Goal: Information Seeking & Learning: Learn about a topic

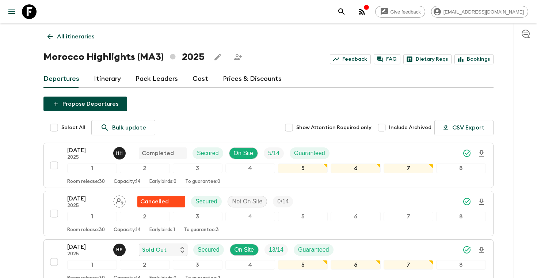
click at [88, 38] on p "All itineraries" at bounding box center [75, 36] width 37 height 9
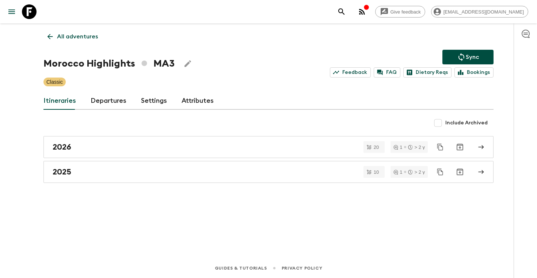
click at [86, 39] on p "All adventures" at bounding box center [77, 36] width 41 height 9
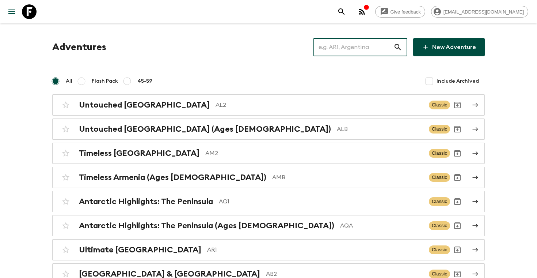
click at [331, 51] on input "text" at bounding box center [354, 47] width 80 height 20
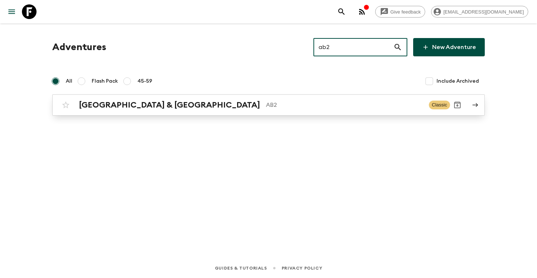
type input "ab2"
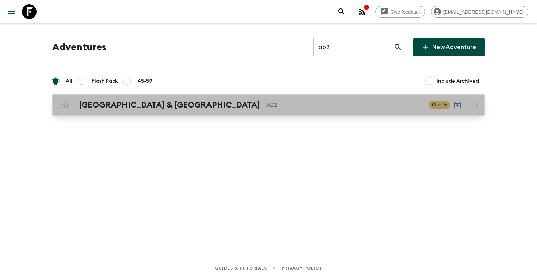
click at [266, 102] on p "AB2" at bounding box center [344, 104] width 157 height 9
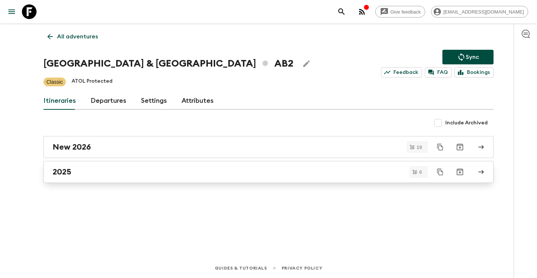
click at [79, 175] on div "2025" at bounding box center [262, 172] width 418 height 10
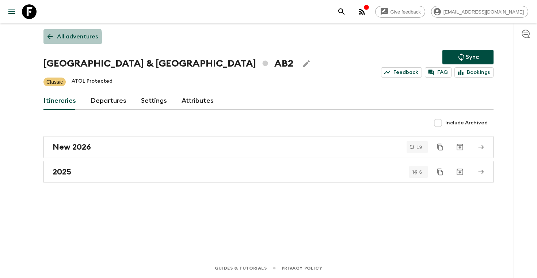
click at [68, 38] on p "All adventures" at bounding box center [77, 36] width 41 height 9
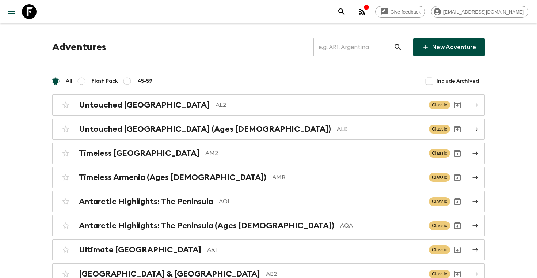
click at [356, 45] on input "text" at bounding box center [354, 47] width 80 height 20
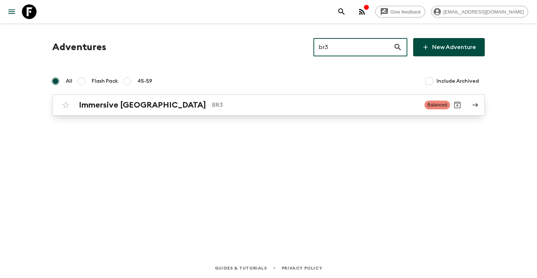
type input "br3"
click at [220, 110] on div "Immersive [GEOGRAPHIC_DATA] BR3 Balanced" at bounding box center [254, 105] width 392 height 15
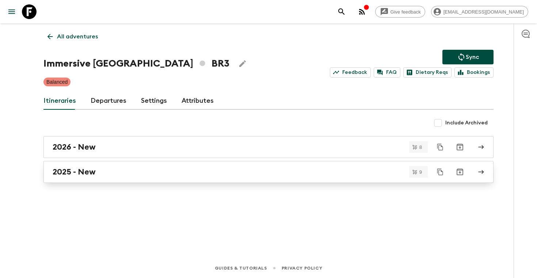
click at [69, 172] on h2 "2025 - New" at bounding box center [74, 172] width 43 height 10
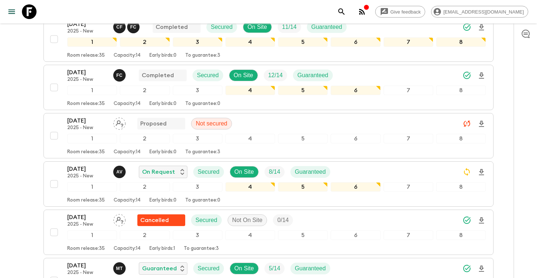
scroll to position [159, 0]
